Goal: Obtain resource: Download file/media

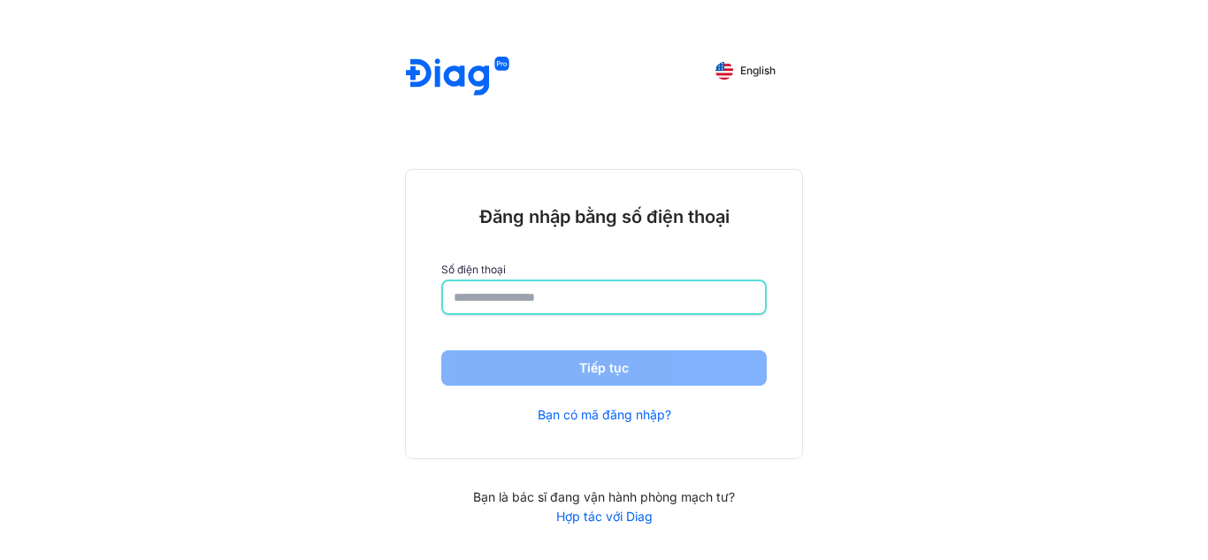
click at [615, 293] on input "number" at bounding box center [604, 297] width 301 height 32
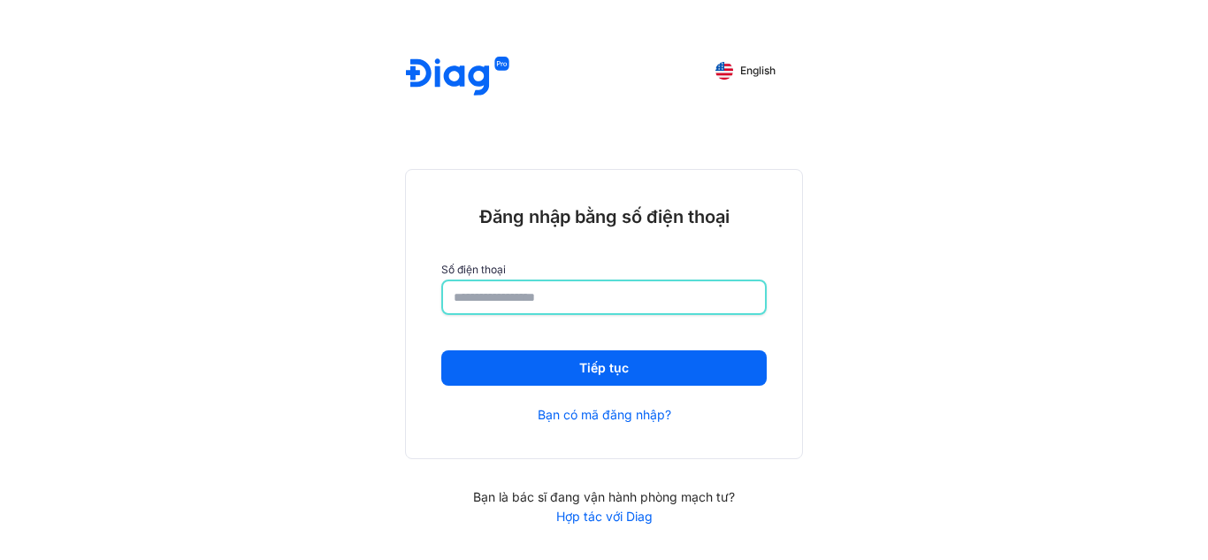
type input "**********"
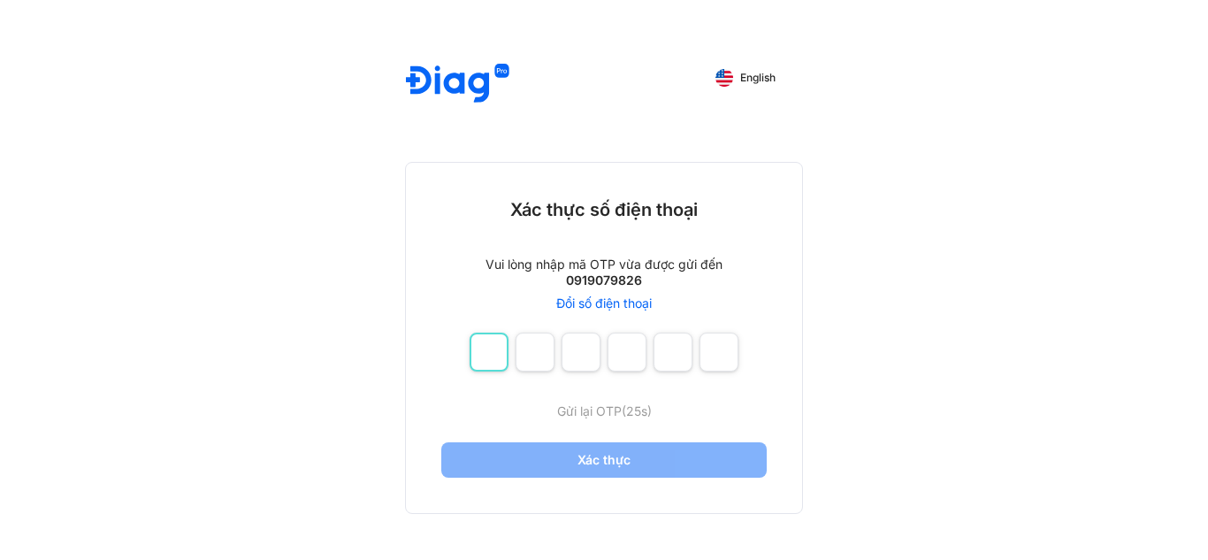
click at [505, 355] on input "number" at bounding box center [489, 351] width 39 height 39
type input "*"
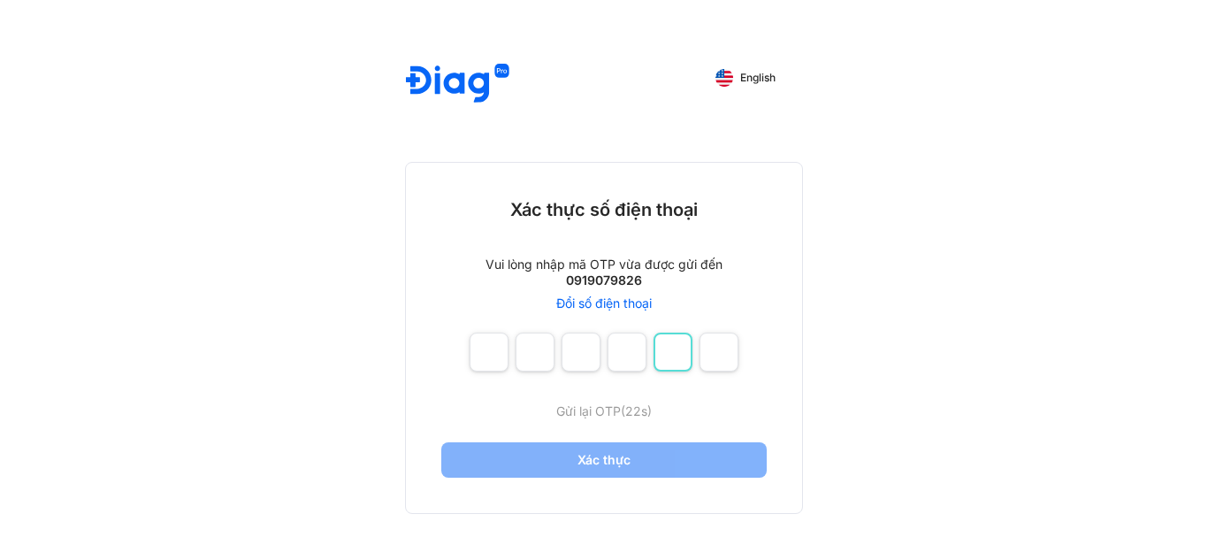
type input "*"
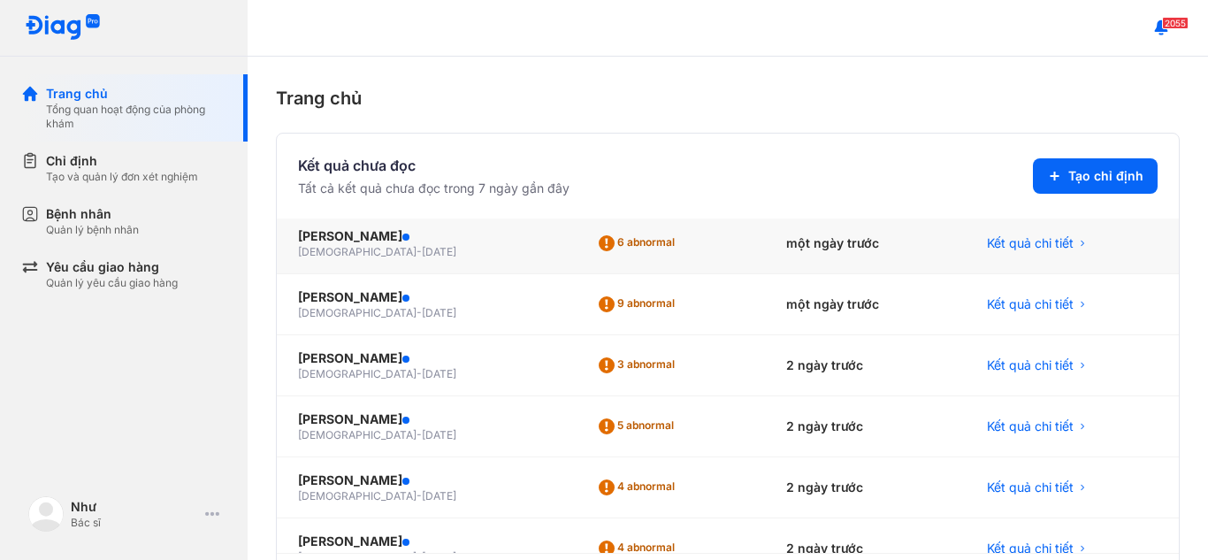
scroll to position [177, 0]
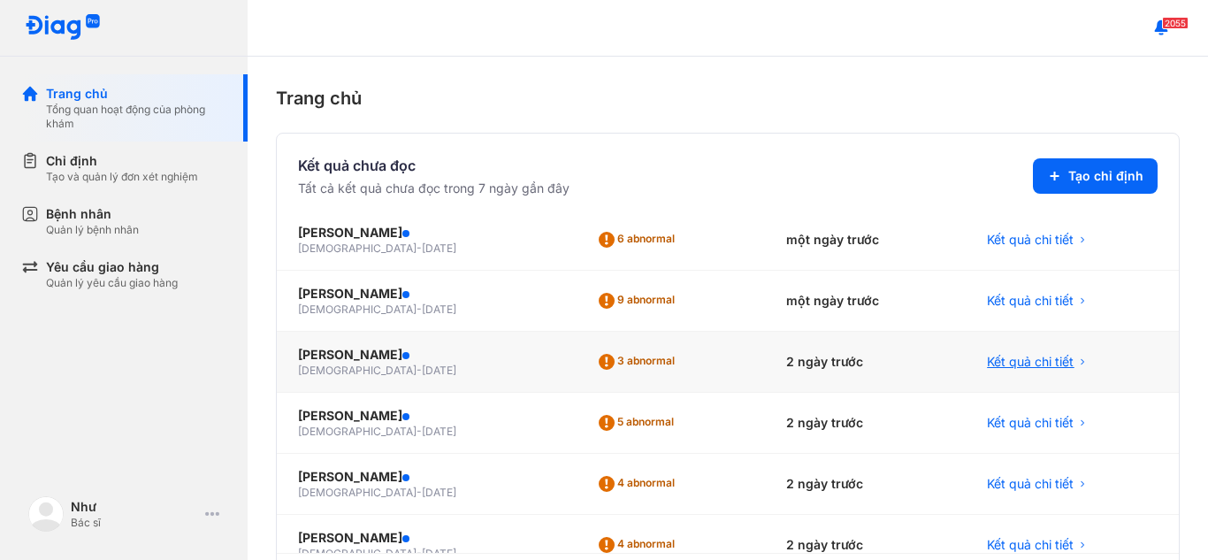
click at [1020, 370] on span "Kết quả chi tiết" at bounding box center [1030, 362] width 87 height 18
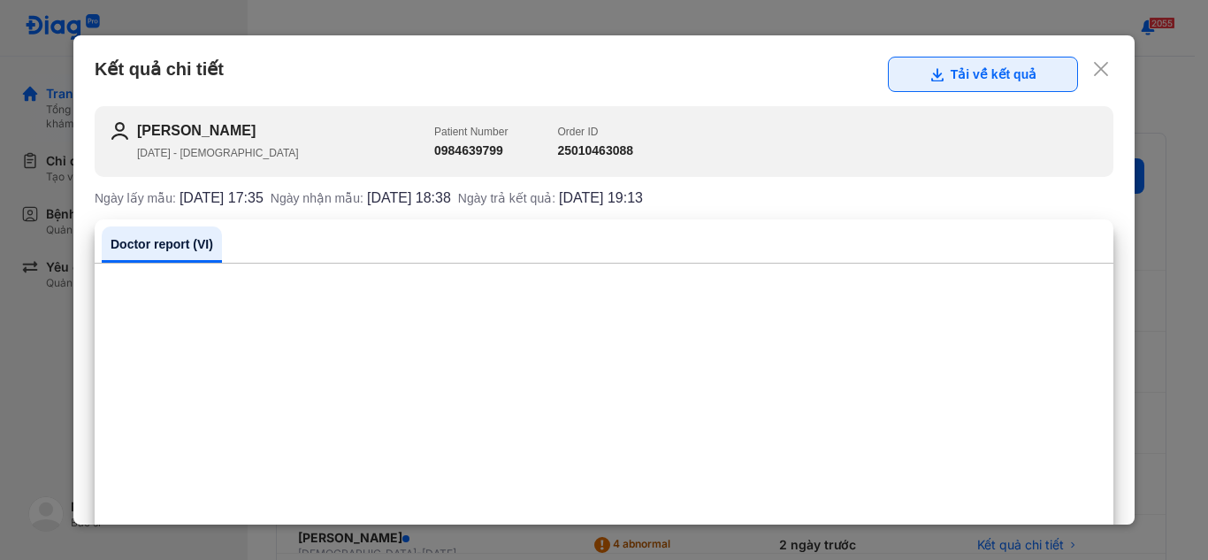
click at [929, 79] on icon at bounding box center [936, 74] width 14 height 14
